Goal: Transaction & Acquisition: Purchase product/service

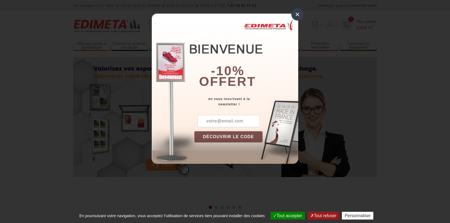
click at [295, 15] on div "×" at bounding box center [297, 14] width 12 height 12
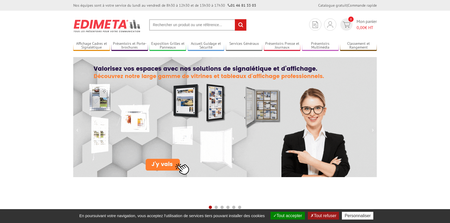
click at [192, 27] on input "text" at bounding box center [197, 24] width 97 height 11
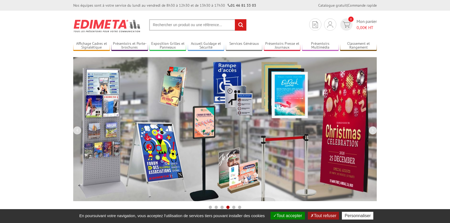
click at [179, 25] on input "text" at bounding box center [197, 24] width 97 height 11
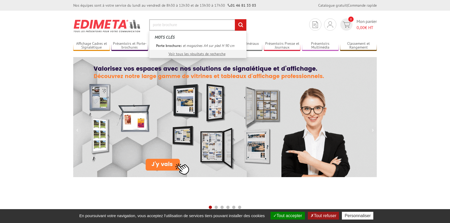
type input "porte brochure"
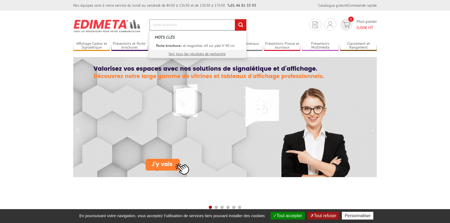
click at [235, 19] on input "rechercher" at bounding box center [240, 24] width 11 height 11
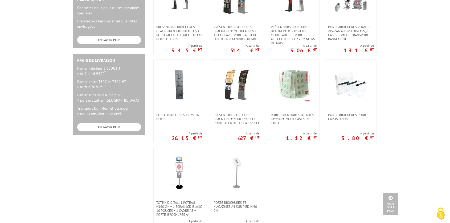
scroll to position [228, 0]
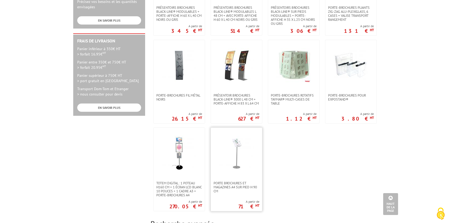
click at [240, 149] on img at bounding box center [236, 152] width 35 height 35
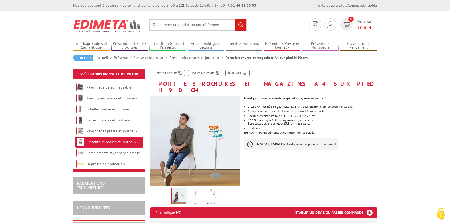
click at [216, 126] on img at bounding box center [195, 141] width 90 height 90
click at [212, 167] on img at bounding box center [195, 141] width 90 height 90
click at [193, 192] on img at bounding box center [195, 196] width 13 height 17
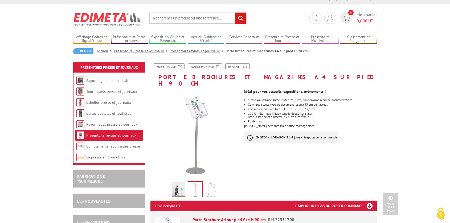
scroll to position [3, 0]
